Goal: Communication & Community: Answer question/provide support

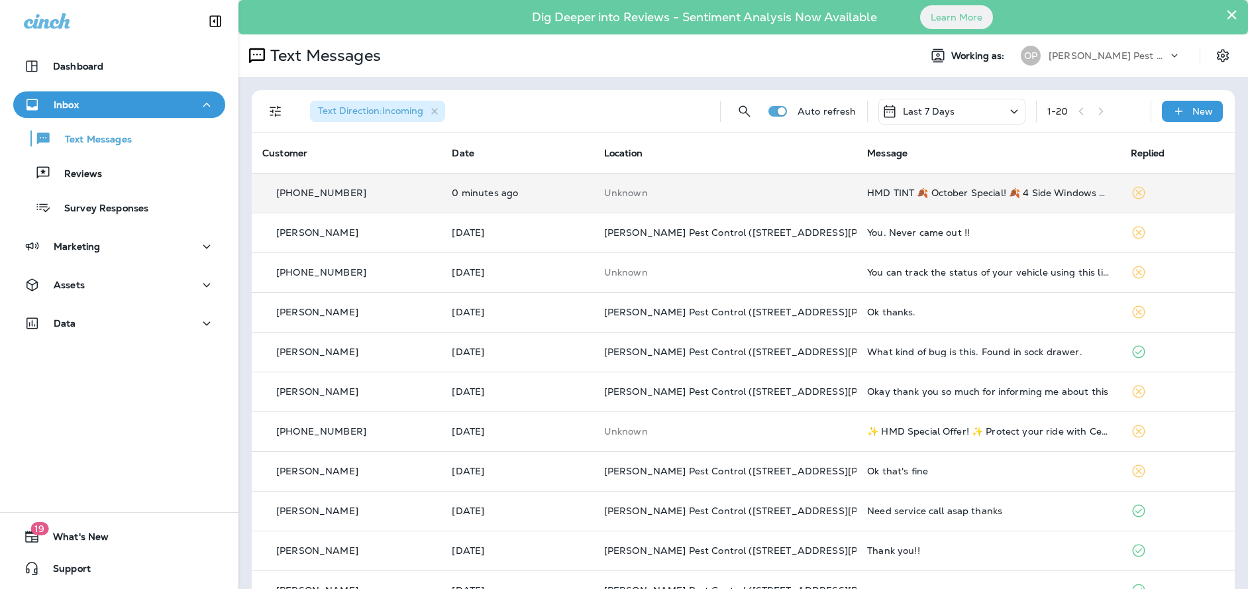
click at [786, 202] on td "Unknown" at bounding box center [725, 193] width 263 height 40
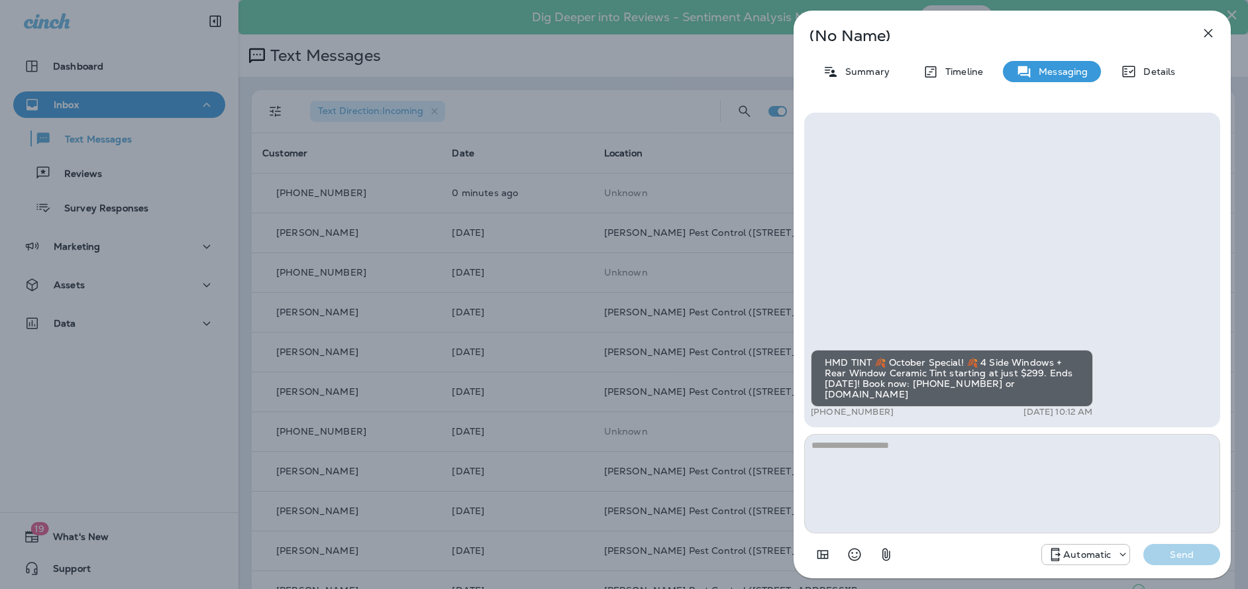
click at [1201, 30] on icon "button" at bounding box center [1209, 33] width 16 height 16
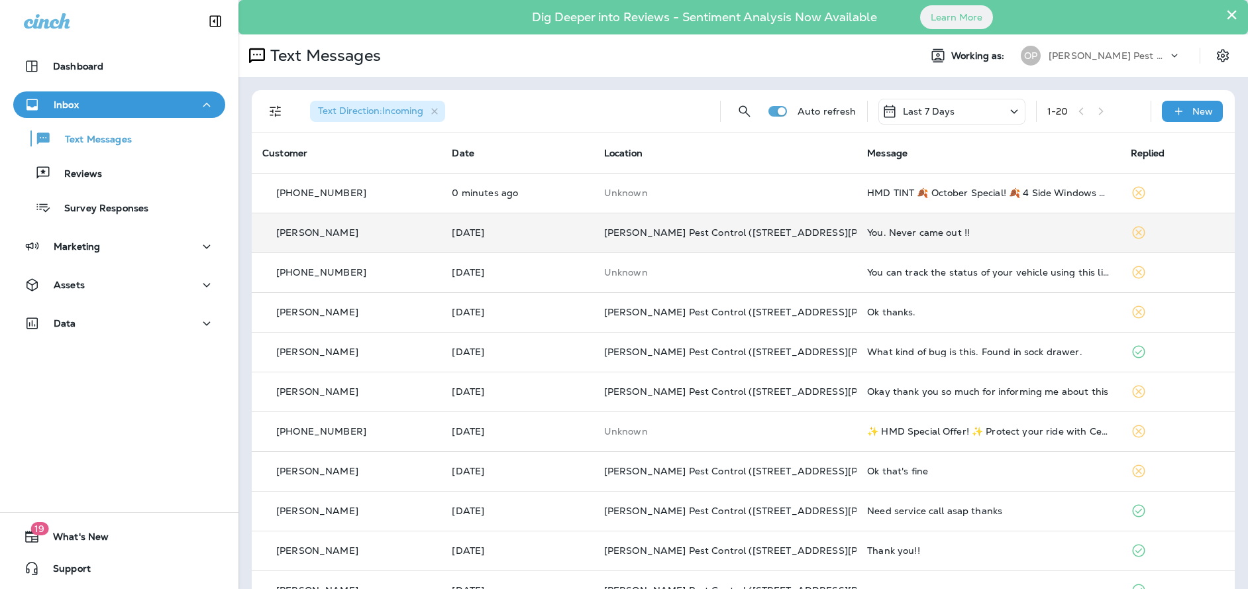
click at [864, 240] on td "You. Never came out !!" at bounding box center [988, 233] width 263 height 40
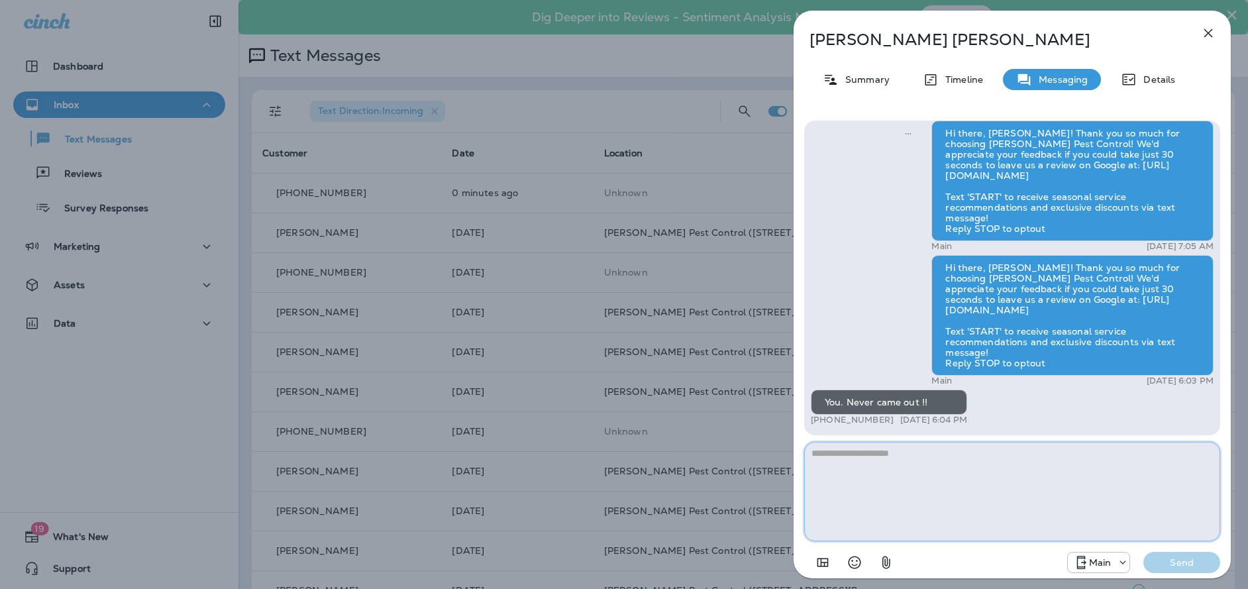
click at [1021, 484] on textarea at bounding box center [1012, 491] width 416 height 99
click at [908, 456] on textarea at bounding box center [1012, 491] width 416 height 99
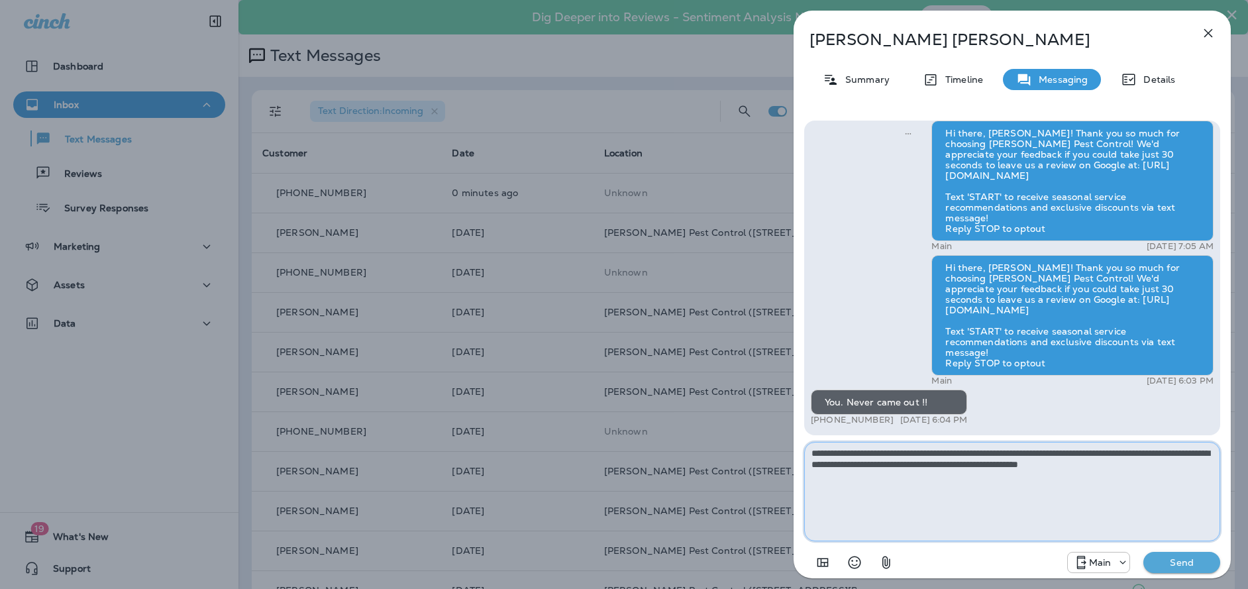
type textarea "**********"
click at [1183, 568] on p "Send" at bounding box center [1182, 563] width 56 height 12
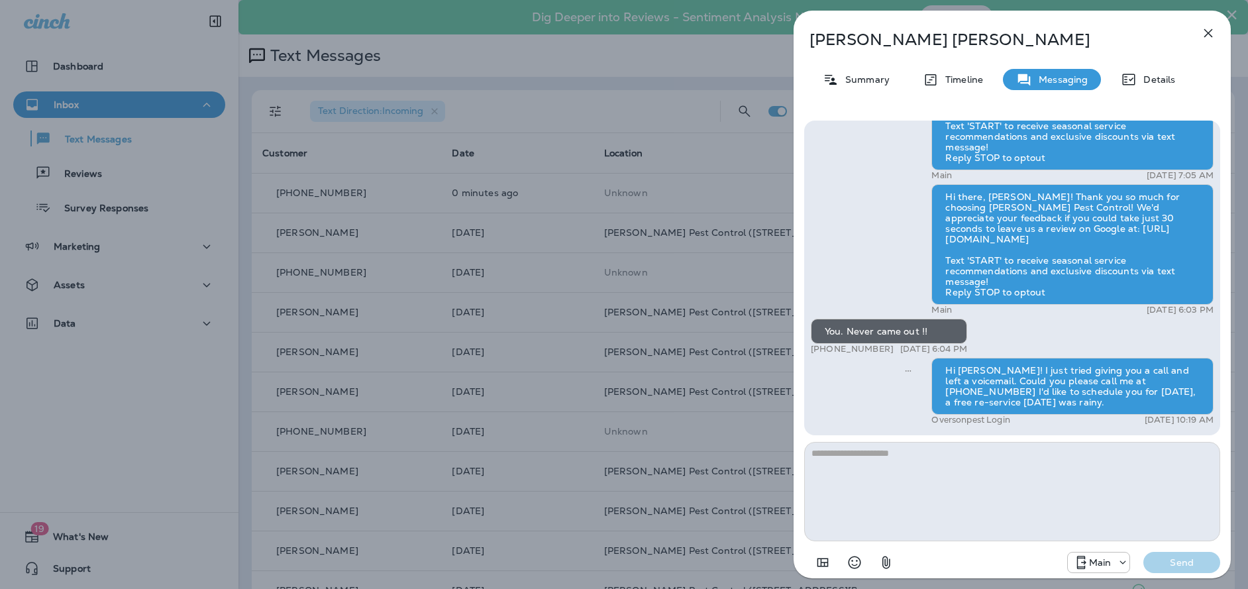
click at [1217, 24] on button "button" at bounding box center [1208, 33] width 27 height 27
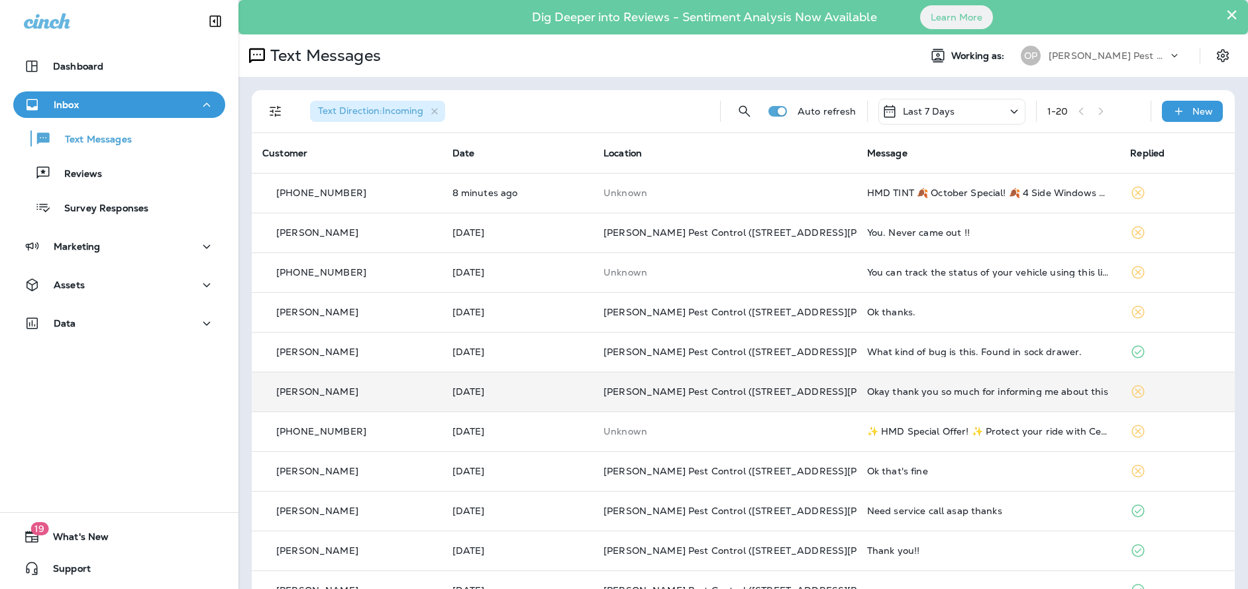
click at [857, 391] on td "Okay thank you so much for informing me about this" at bounding box center [989, 392] width 264 height 40
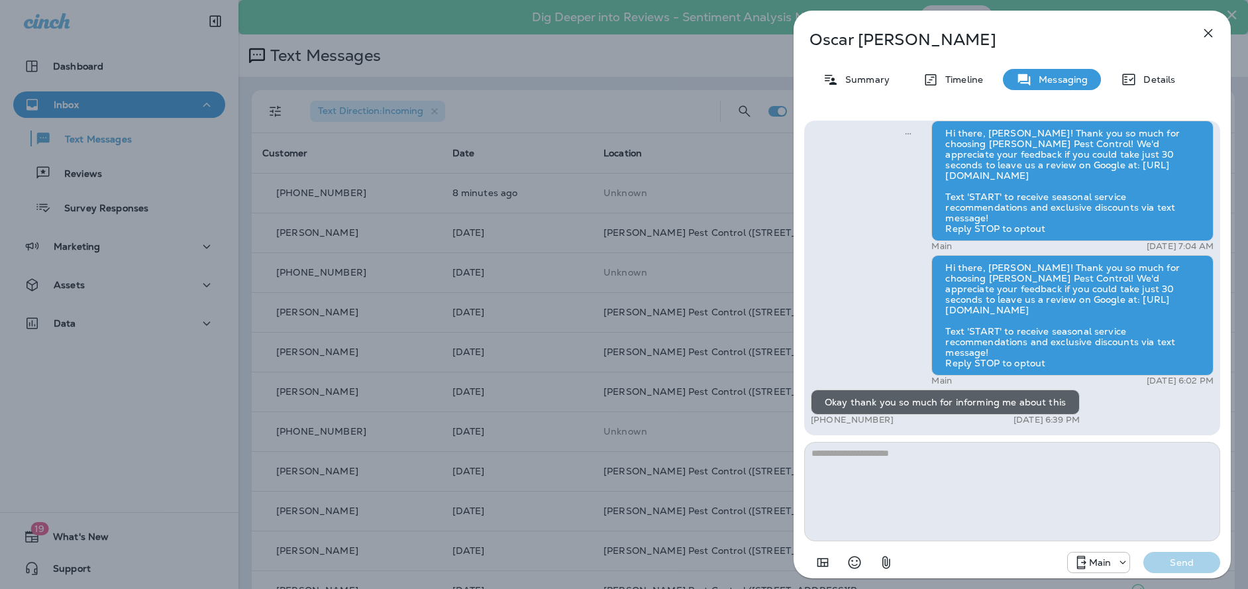
click at [1209, 33] on icon "button" at bounding box center [1209, 33] width 9 height 9
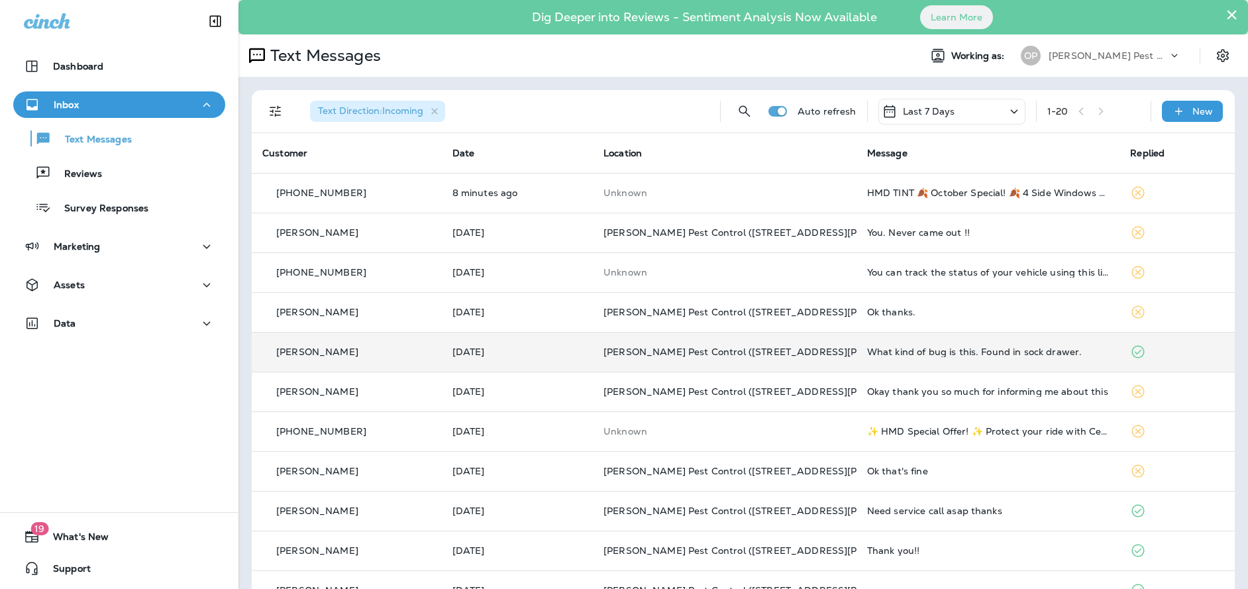
click at [790, 360] on td "[PERSON_NAME] Pest Control ([STREET_ADDRESS][PERSON_NAME])" at bounding box center [725, 352] width 264 height 40
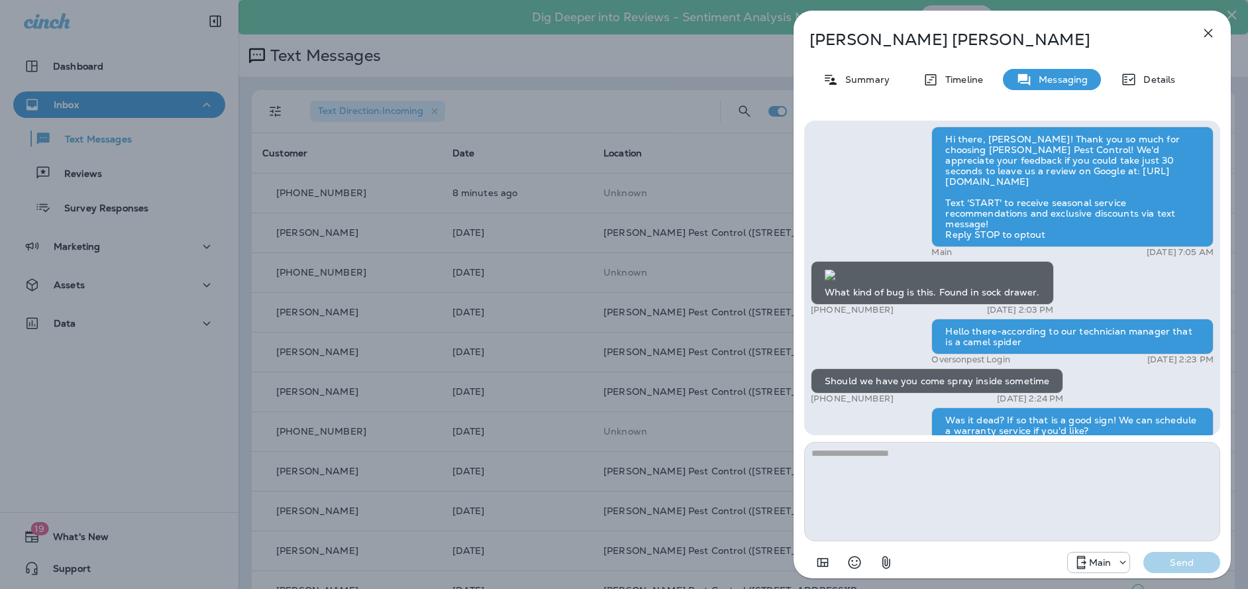
scroll to position [1, 0]
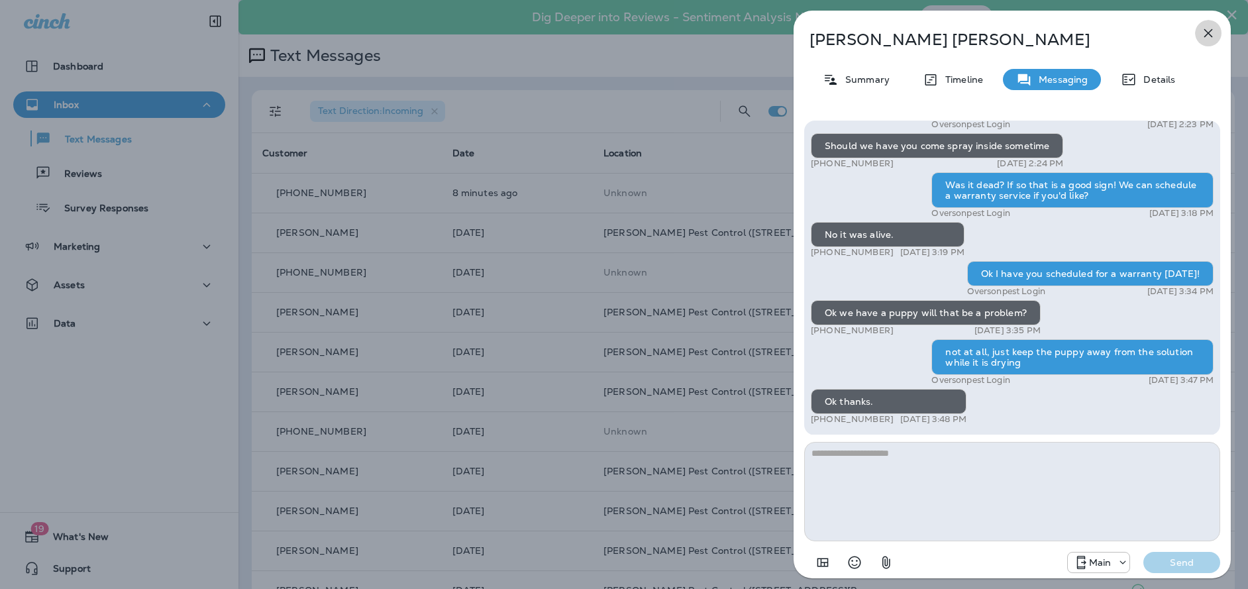
click at [1199, 23] on button "button" at bounding box center [1208, 33] width 27 height 27
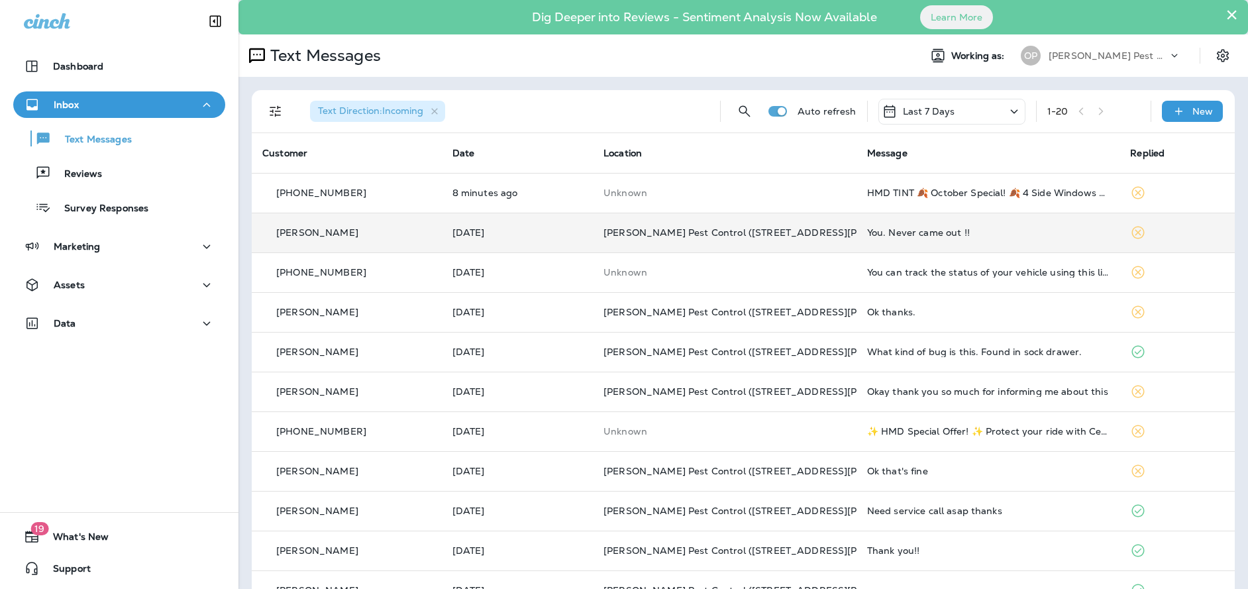
click at [857, 239] on td "You. Never came out !!" at bounding box center [989, 233] width 264 height 40
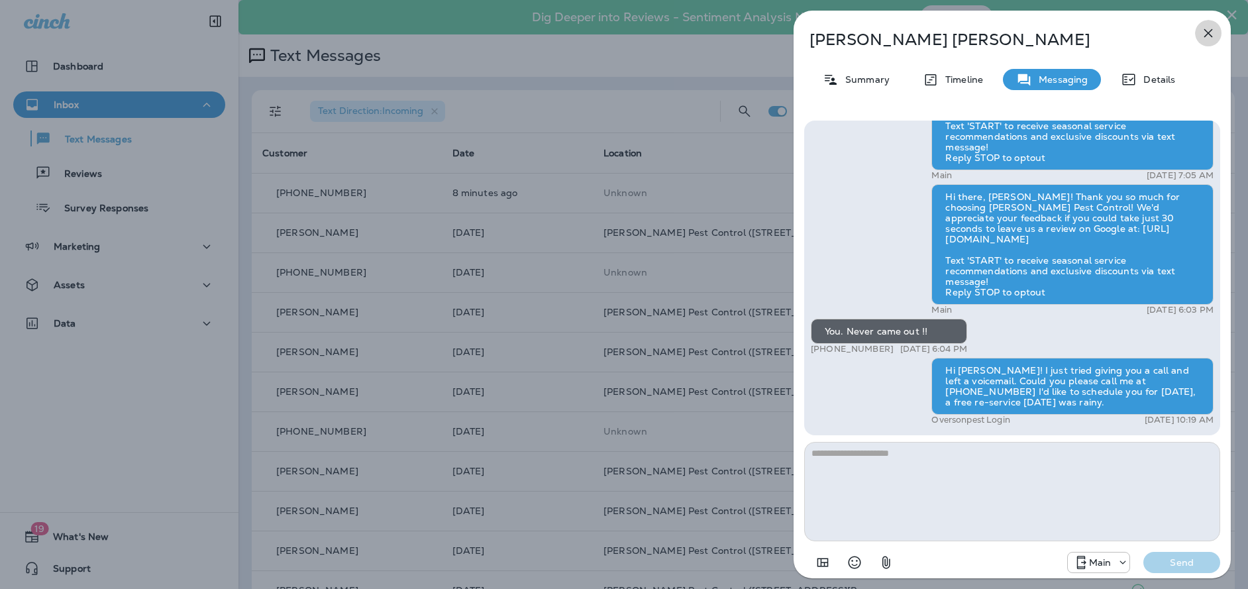
click at [1210, 24] on button "button" at bounding box center [1208, 33] width 27 height 27
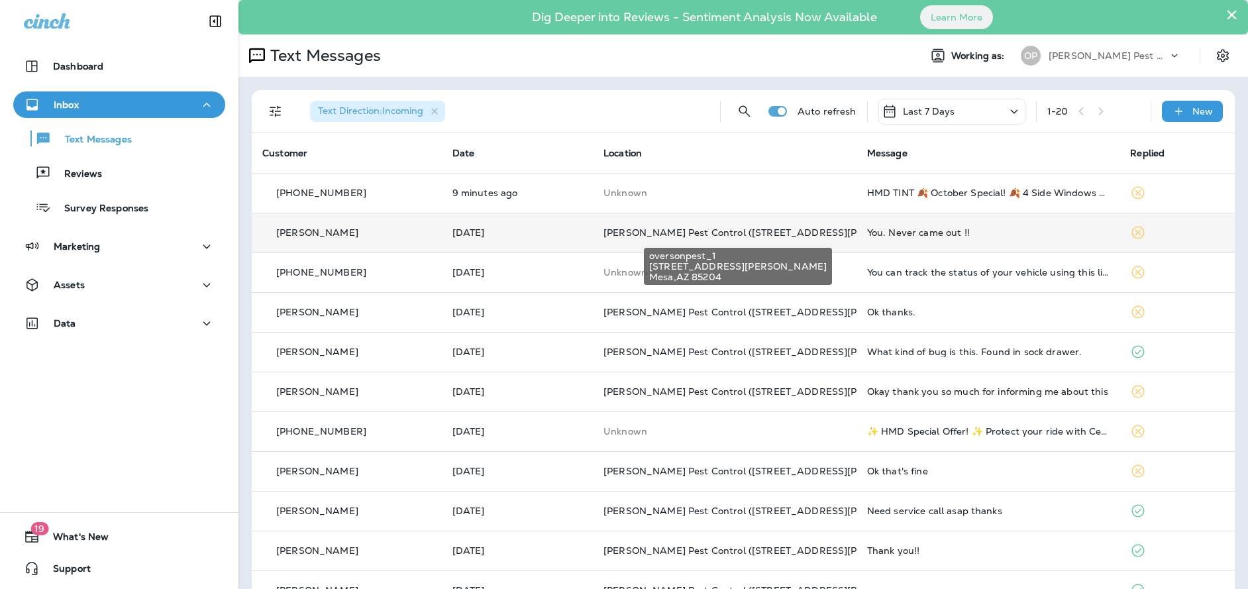
click at [666, 228] on span "[PERSON_NAME] Pest Control ([STREET_ADDRESS][PERSON_NAME])" at bounding box center [768, 233] width 329 height 12
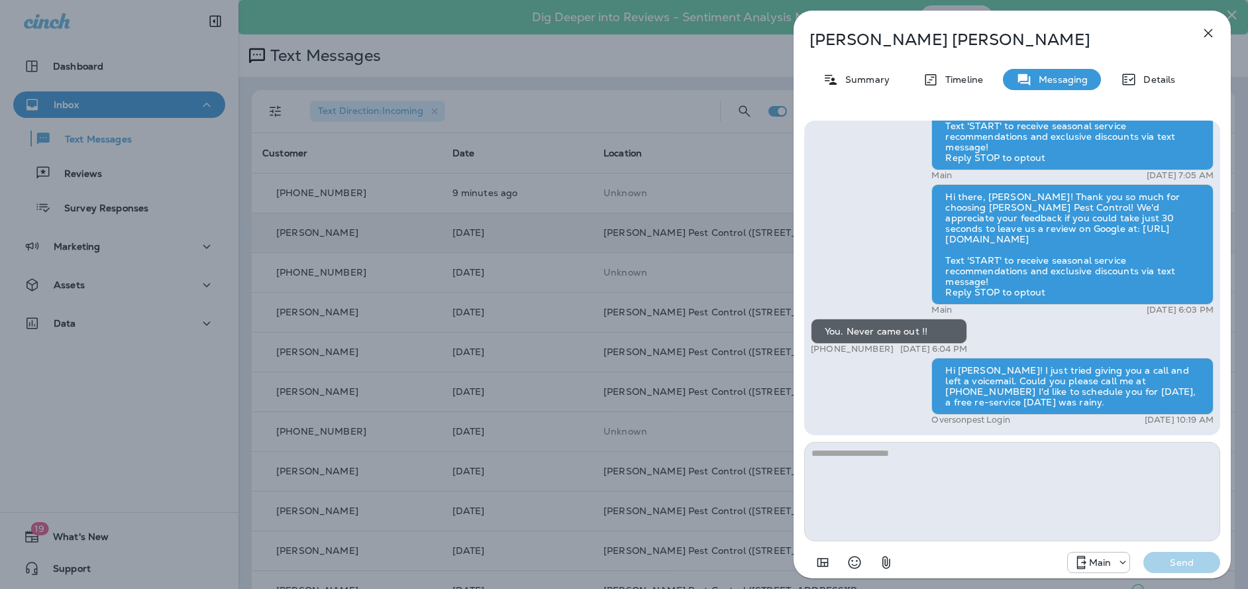
click at [1185, 38] on div "[PERSON_NAME]" at bounding box center [991, 39] width 394 height 19
click at [1189, 35] on div "[PERSON_NAME] Summary Timeline Messaging Details Hi there, [PERSON_NAME]! Thank…" at bounding box center [1012, 299] width 437 height 576
click at [1218, 30] on button "button" at bounding box center [1208, 33] width 27 height 27
